Goal: Navigation & Orientation: Find specific page/section

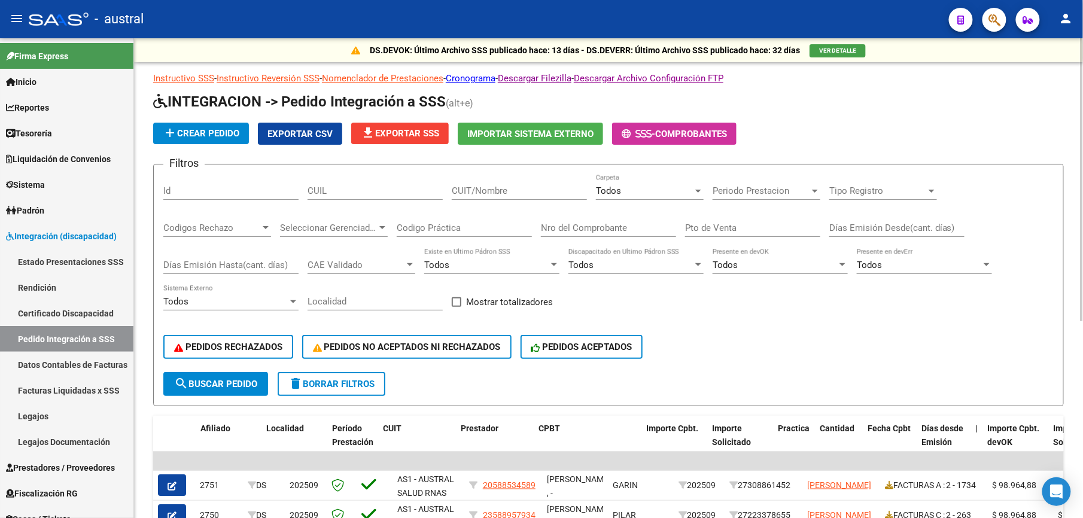
scroll to position [0, 346]
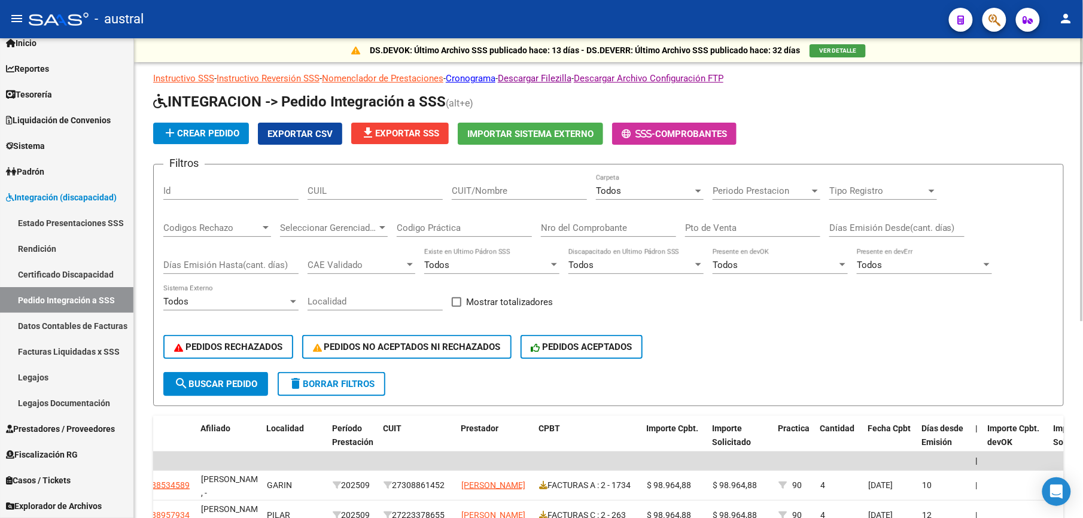
click at [350, 379] on span "delete Borrar Filtros" at bounding box center [331, 384] width 86 height 11
click at [324, 391] on button "delete Borrar Filtros" at bounding box center [332, 384] width 108 height 24
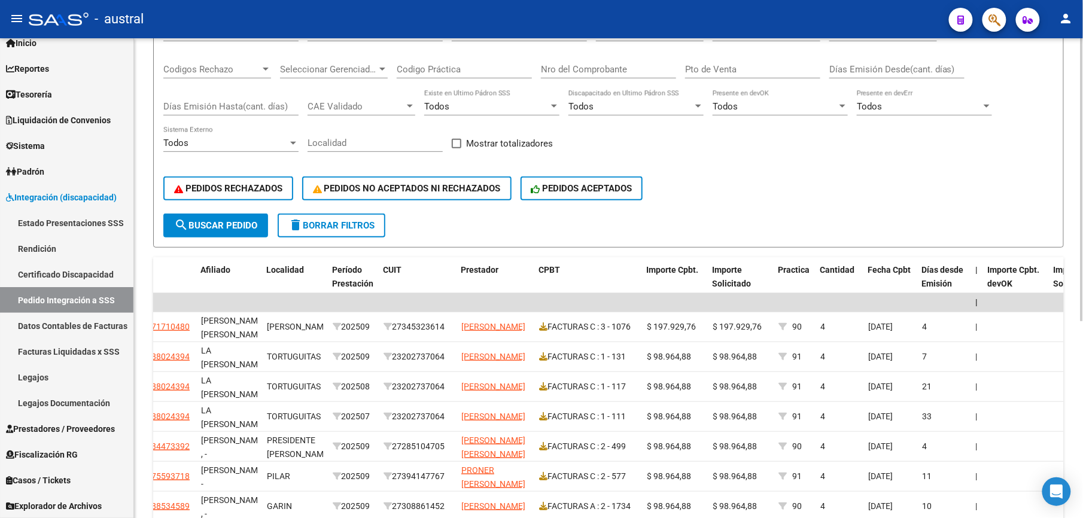
scroll to position [159, 0]
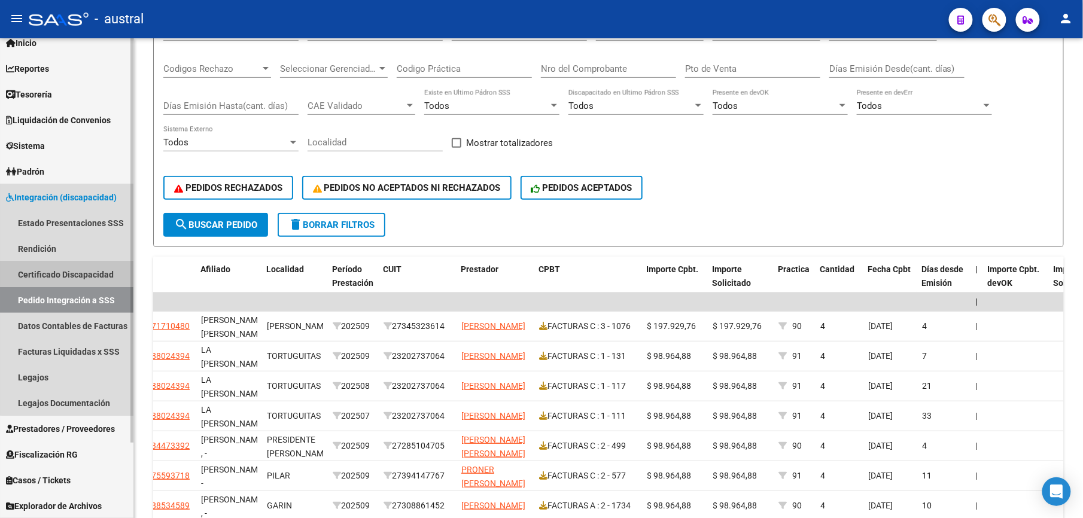
click at [82, 271] on link "Certificado Discapacidad" at bounding box center [66, 274] width 133 height 26
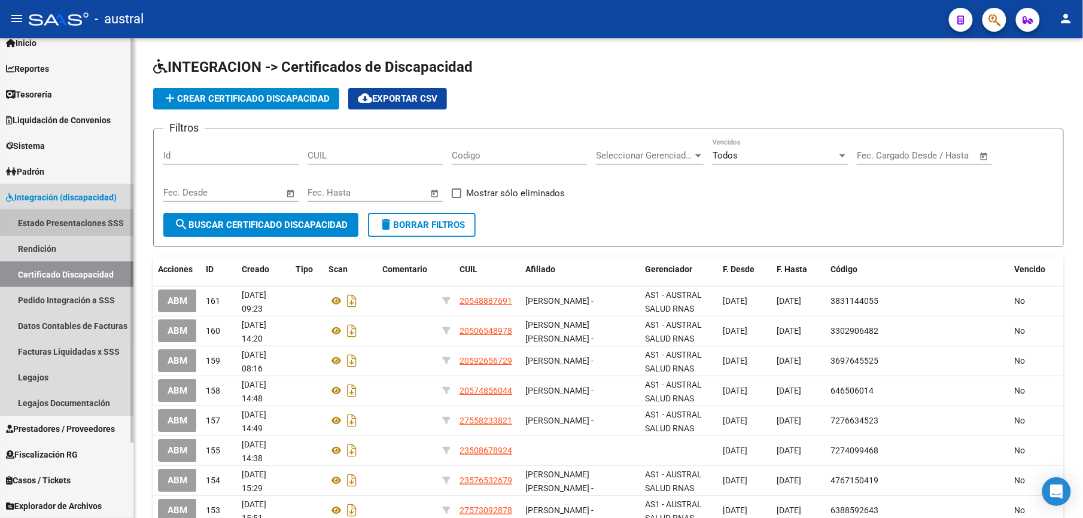
click at [58, 226] on link "Estado Presentaciones SSS" at bounding box center [66, 223] width 133 height 26
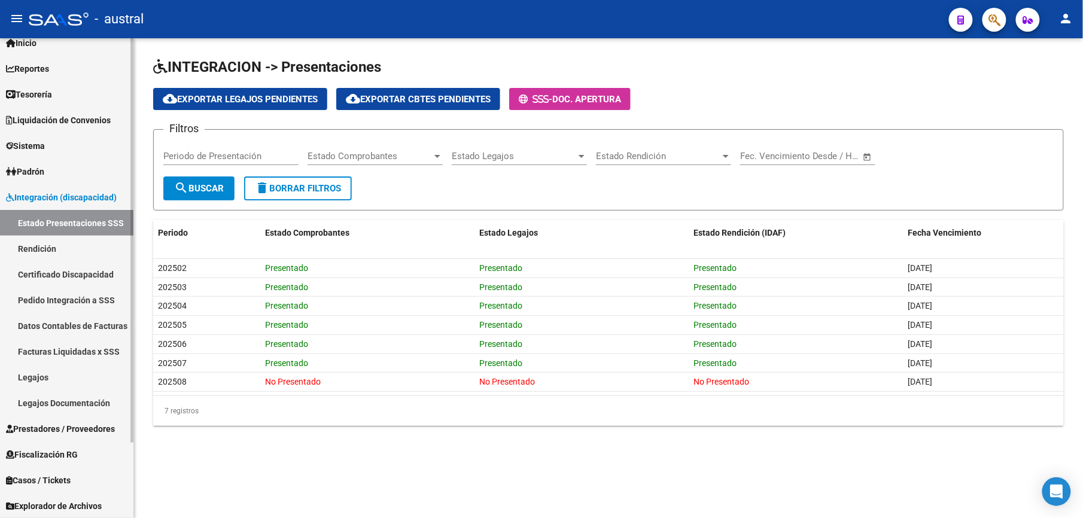
click at [72, 349] on link "Facturas Liquidadas x SSS" at bounding box center [66, 352] width 133 height 26
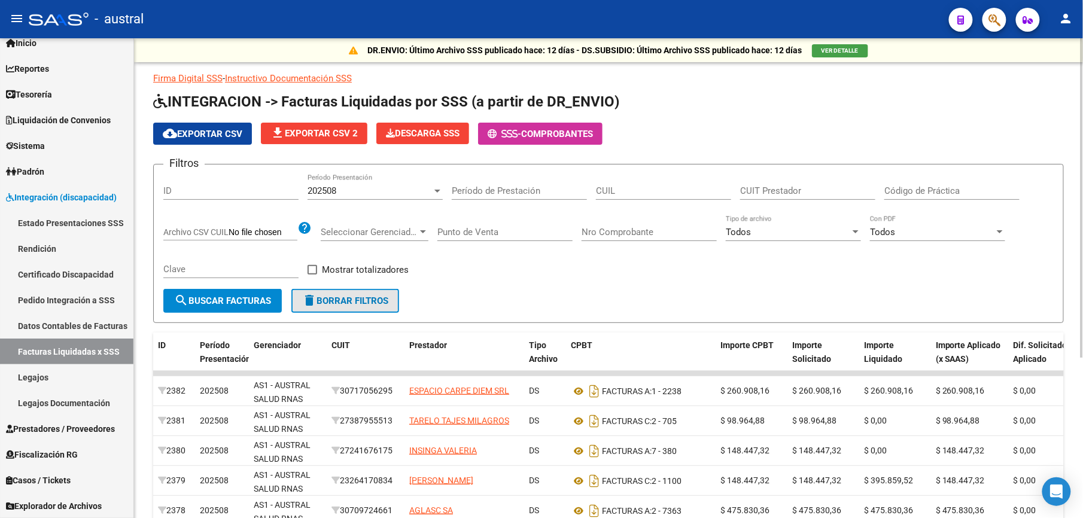
click at [373, 301] on span "delete Borrar Filtros" at bounding box center [345, 300] width 86 height 11
click at [372, 297] on span "delete Borrar Filtros" at bounding box center [345, 300] width 86 height 11
drag, startPoint x: 340, startPoint y: 304, endPoint x: 479, endPoint y: 306, distance: 139.4
click at [340, 304] on span "delete Borrar Filtros" at bounding box center [345, 300] width 86 height 11
